Goal: Task Accomplishment & Management: Manage account settings

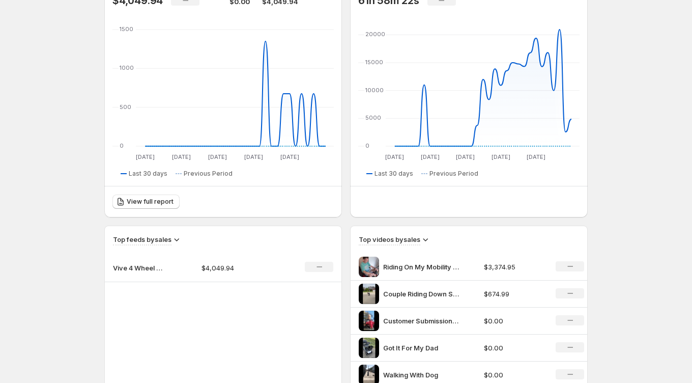
scroll to position [439, 0]
